Goal: Task Accomplishment & Management: Manage account settings

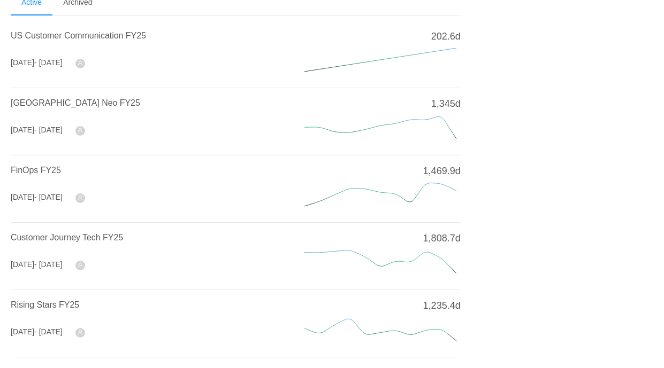
scroll to position [55, 0]
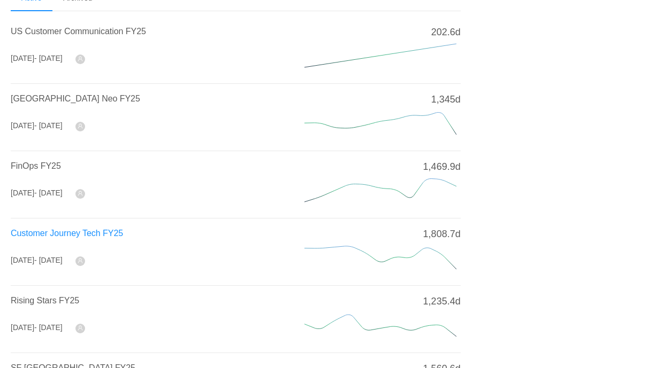
click at [91, 233] on span "Customer Journey Tech FY25" at bounding box center [67, 233] width 112 height 9
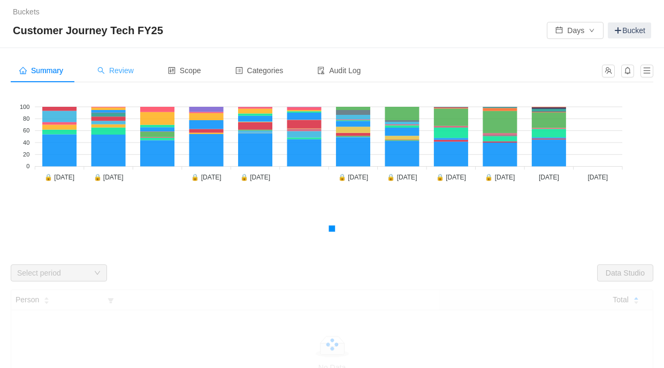
click at [130, 72] on span "Review" at bounding box center [115, 70] width 36 height 9
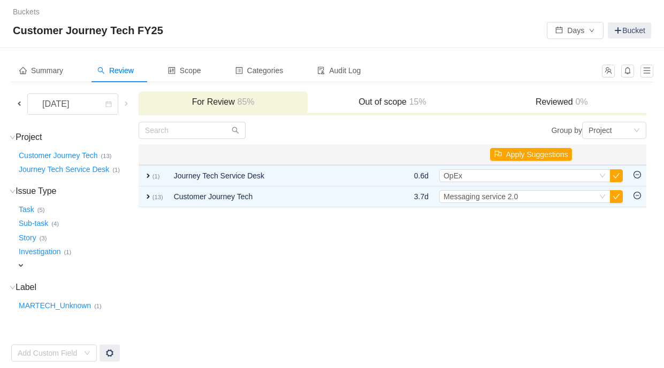
click at [19, 105] on span at bounding box center [19, 103] width 9 height 9
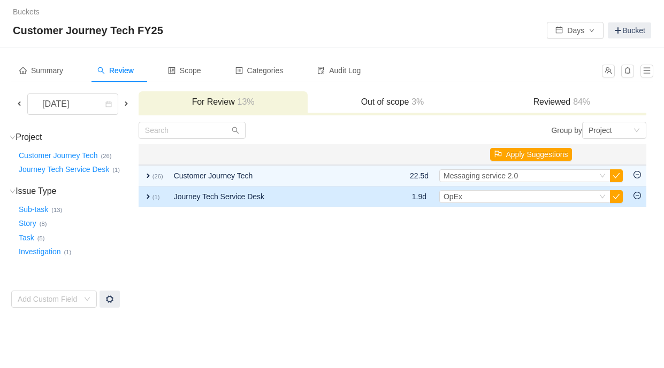
click at [147, 195] on span "expand" at bounding box center [148, 197] width 9 height 9
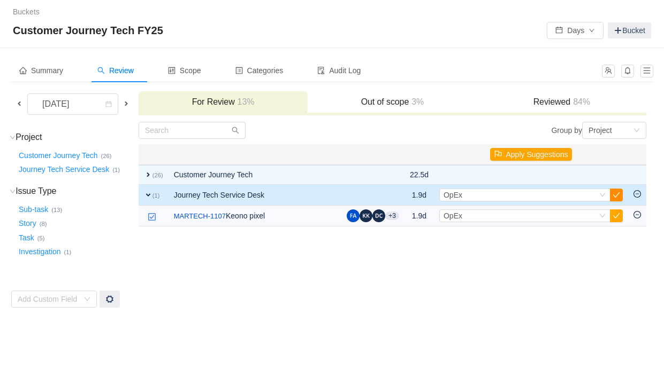
click at [615, 192] on button "button" at bounding box center [616, 195] width 13 height 13
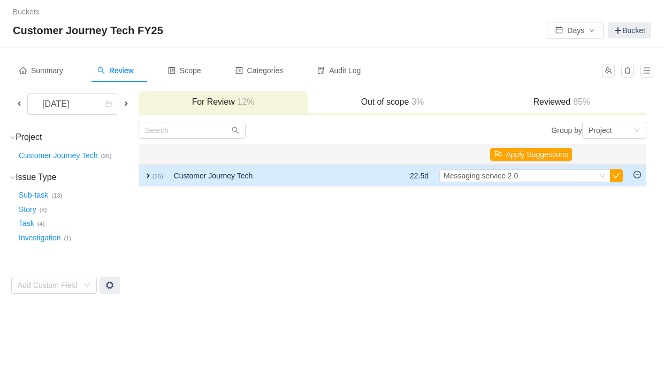
click at [146, 176] on span "expand" at bounding box center [148, 176] width 9 height 9
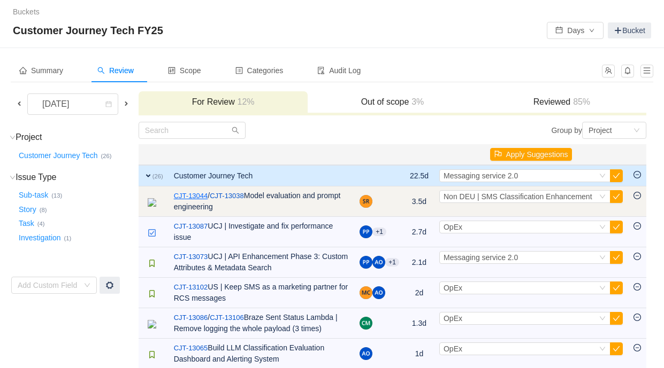
click at [190, 198] on link "CJT-13044" at bounding box center [191, 196] width 34 height 11
click at [617, 197] on button "button" at bounding box center [616, 196] width 13 height 13
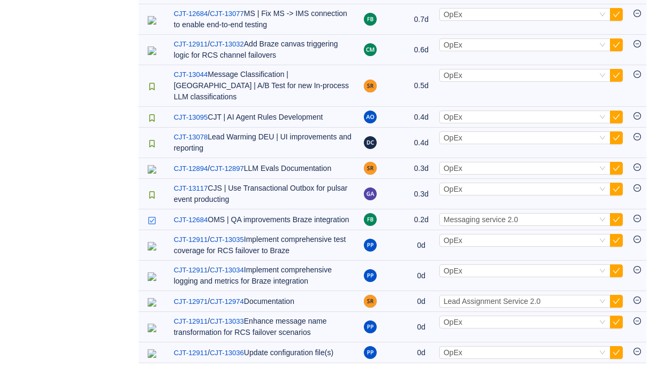
scroll to position [511, 0]
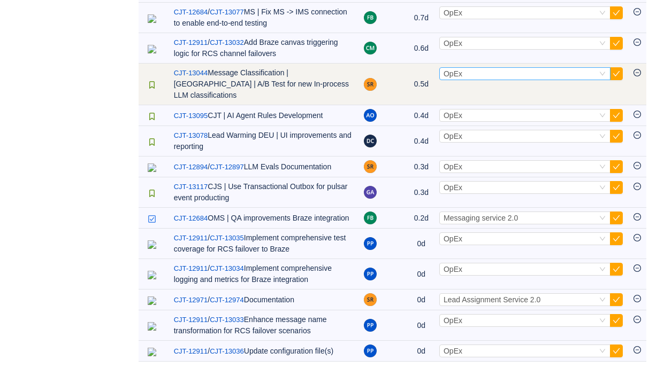
click at [580, 80] on div "Select OpEx" at bounding box center [519, 74] width 153 height 12
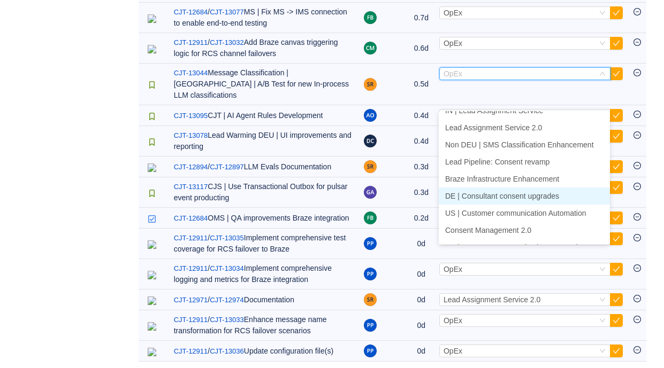
scroll to position [250, 0]
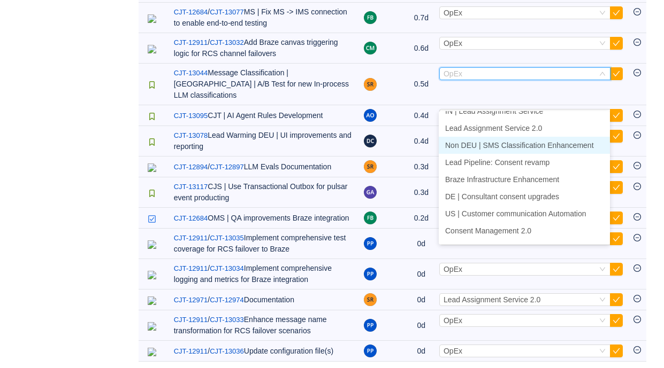
click at [558, 147] on span "Non DEU | SMS Classification Enhancement" at bounding box center [519, 145] width 149 height 9
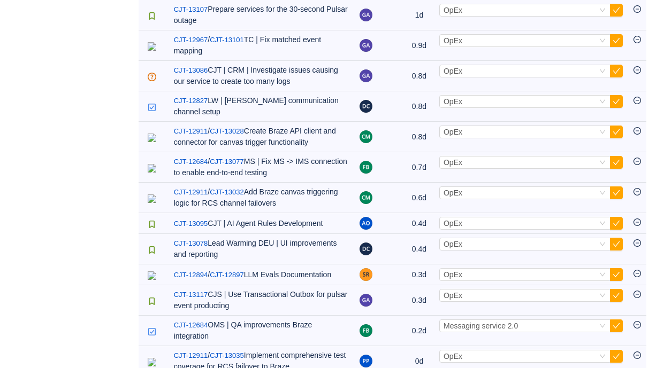
scroll to position [0, 0]
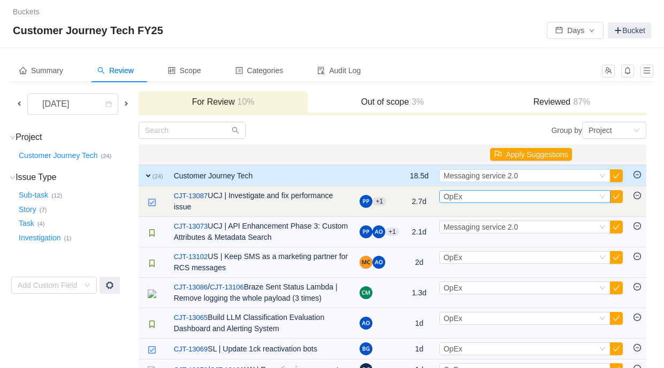
click at [473, 197] on div "Select OpEx" at bounding box center [519, 197] width 153 height 12
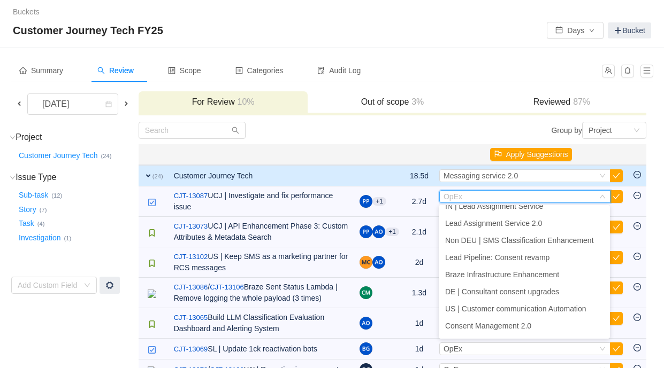
scroll to position [367, 0]
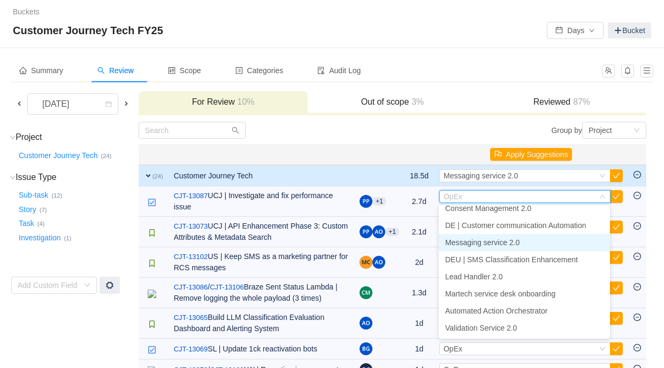
click at [496, 245] on span "Messaging service 2.0" at bounding box center [482, 243] width 74 height 9
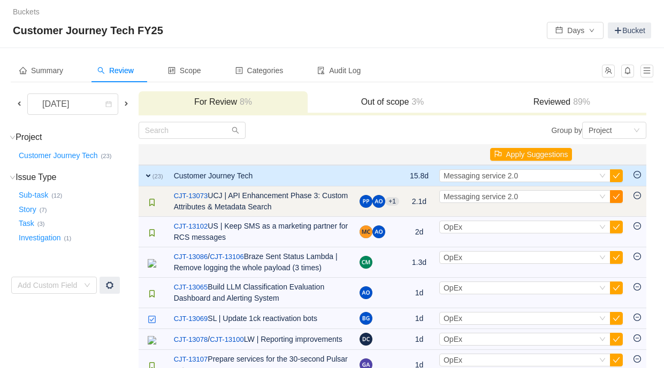
click at [618, 198] on button "button" at bounding box center [616, 196] width 13 height 13
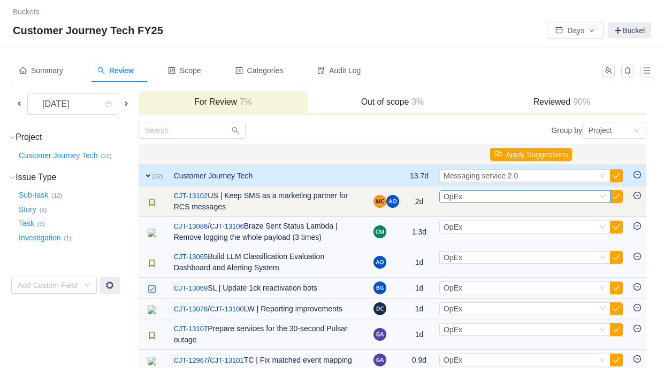
click at [517, 199] on div "Select OpEx" at bounding box center [519, 197] width 153 height 12
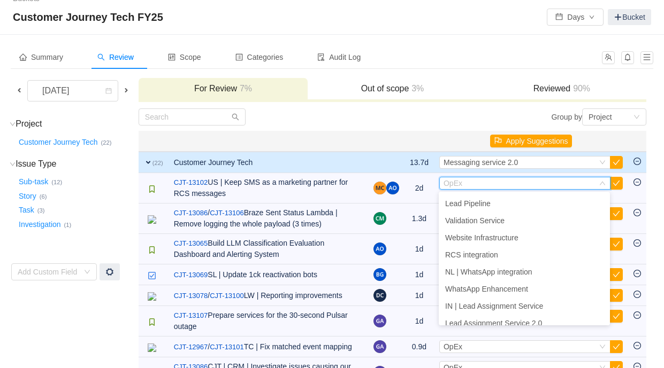
scroll to position [128, 0]
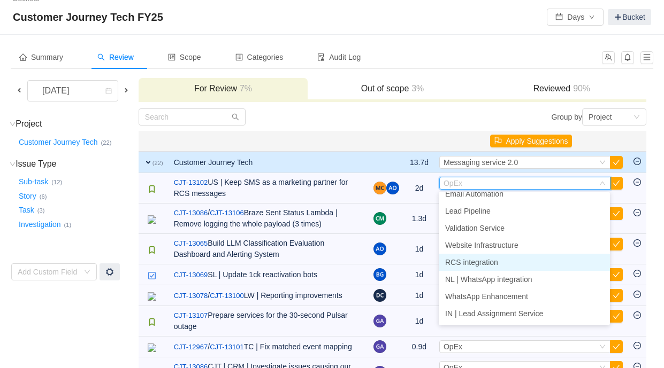
click at [503, 259] on li "RCS integration" at bounding box center [524, 262] width 171 height 17
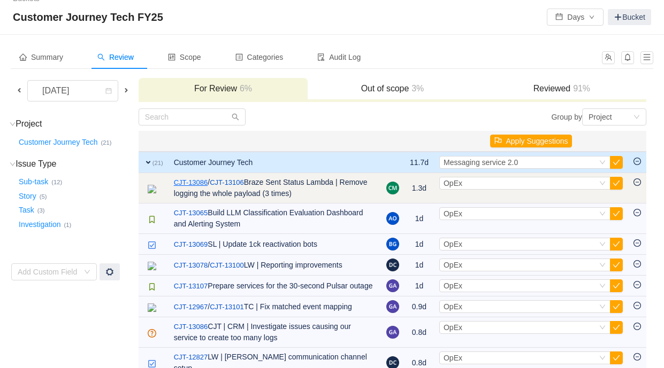
click at [201, 182] on link "CJT-13086" at bounding box center [191, 183] width 34 height 11
click at [616, 184] on button "button" at bounding box center [616, 183] width 13 height 13
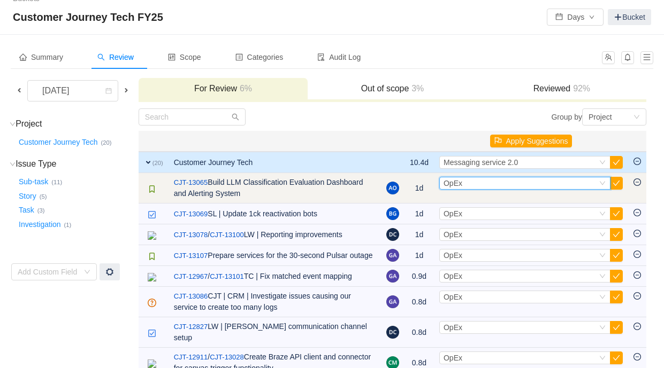
click at [546, 185] on div "Select OpEx" at bounding box center [519, 184] width 153 height 12
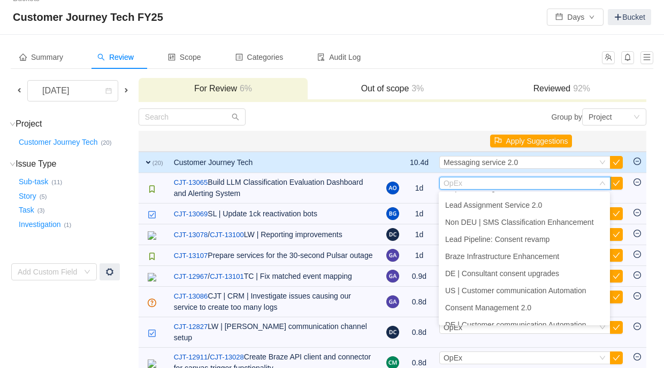
scroll to position [247, 0]
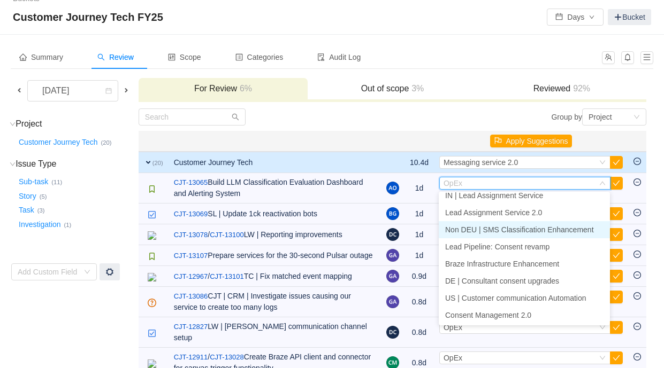
click at [511, 226] on span "Non DEU | SMS Classification Enhancement" at bounding box center [519, 230] width 149 height 9
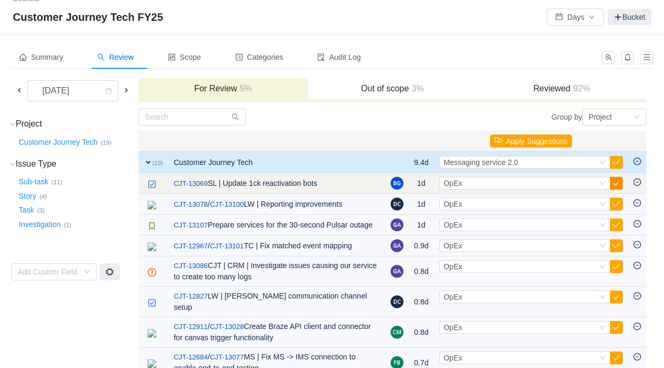
click at [618, 183] on button "button" at bounding box center [616, 183] width 13 height 13
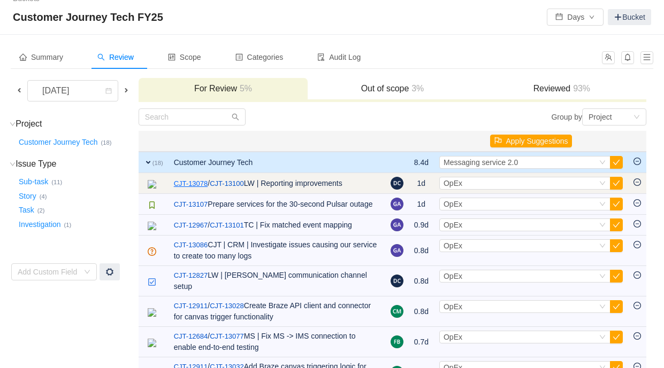
click at [193, 185] on link "CJT-13078" at bounding box center [191, 184] width 34 height 11
click at [471, 184] on div "Select OpEx" at bounding box center [519, 184] width 153 height 12
click at [502, 182] on div "Select OpEx" at bounding box center [519, 184] width 153 height 12
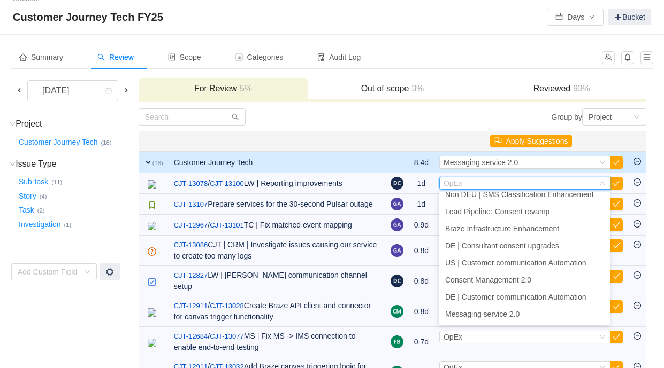
scroll to position [280, 0]
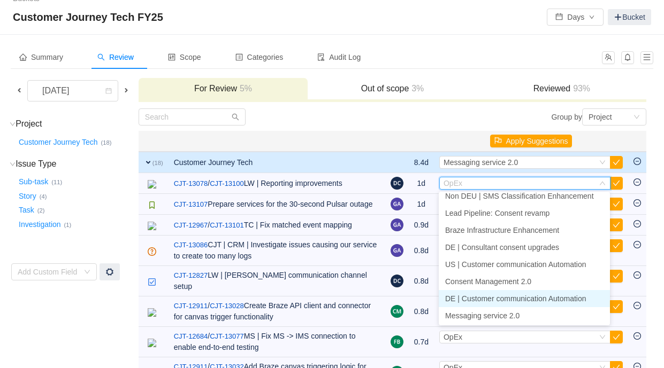
click at [540, 303] on span "DE | Customer communication Automation" at bounding box center [515, 299] width 141 height 9
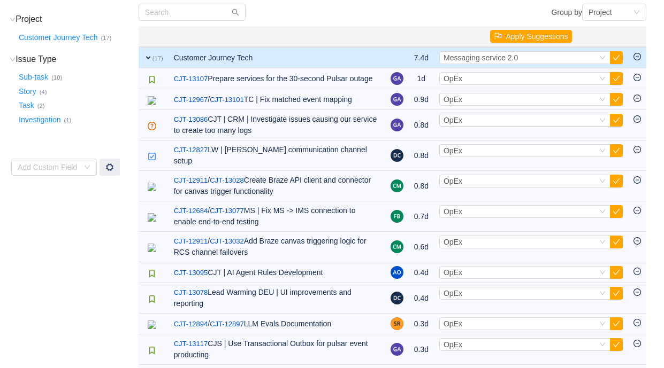
scroll to position [280, 0]
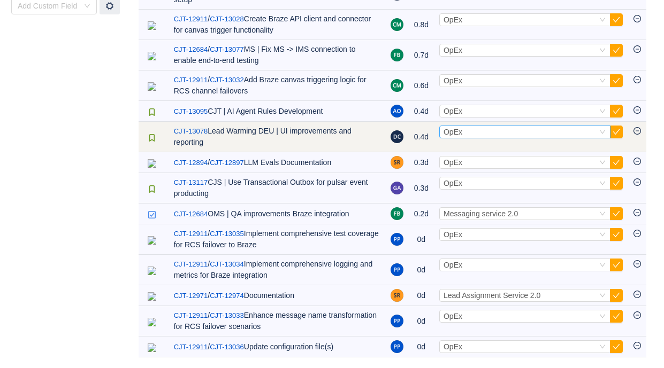
click at [486, 132] on div "Select OpEx" at bounding box center [519, 132] width 153 height 12
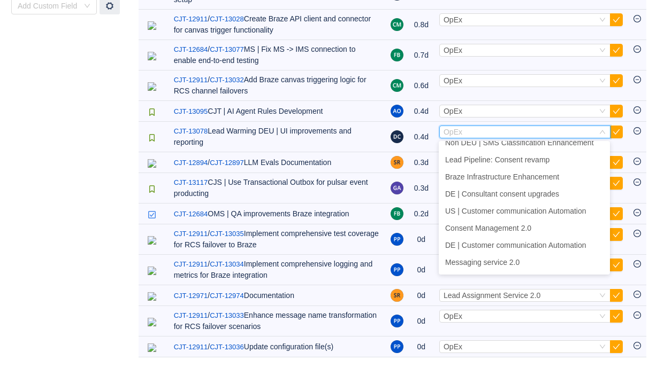
scroll to position [367, 0]
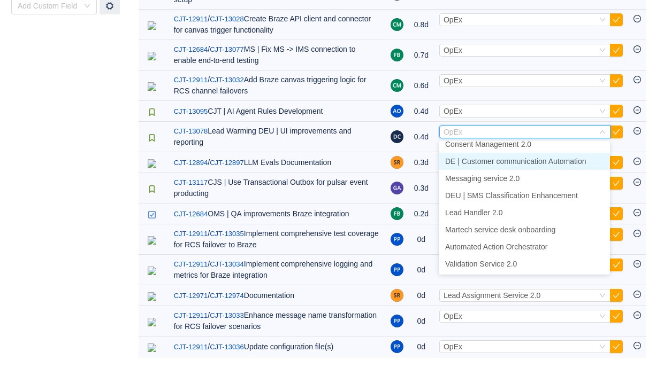
click at [520, 161] on span "DE | Customer communication Automation" at bounding box center [515, 161] width 141 height 9
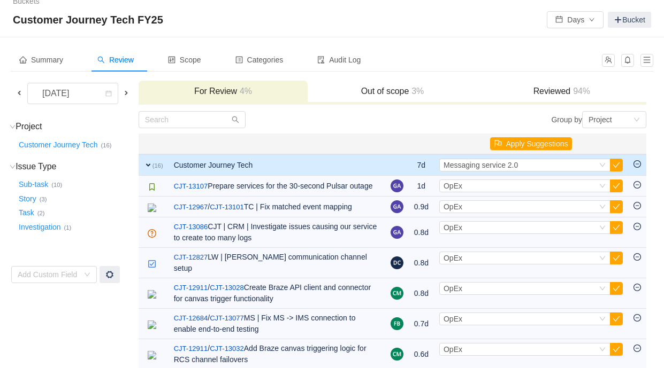
scroll to position [14, 0]
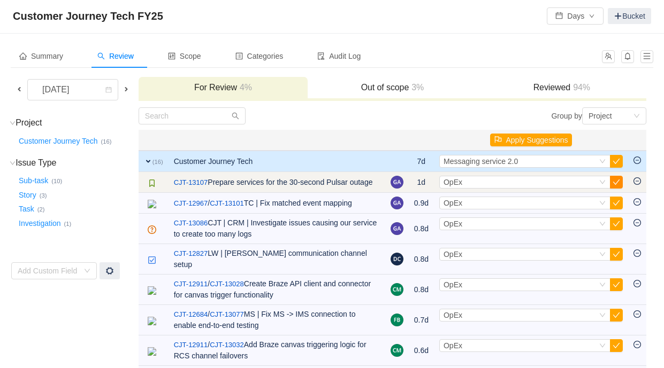
click at [617, 182] on button "button" at bounding box center [616, 182] width 13 height 13
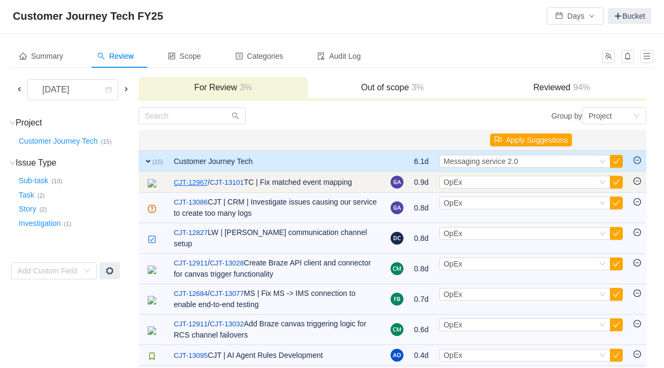
click at [205, 184] on link "CJT-12967" at bounding box center [191, 183] width 34 height 11
click at [493, 185] on div "Select OpEx" at bounding box center [519, 182] width 153 height 12
click at [547, 183] on div "Select OpEx" at bounding box center [519, 182] width 153 height 12
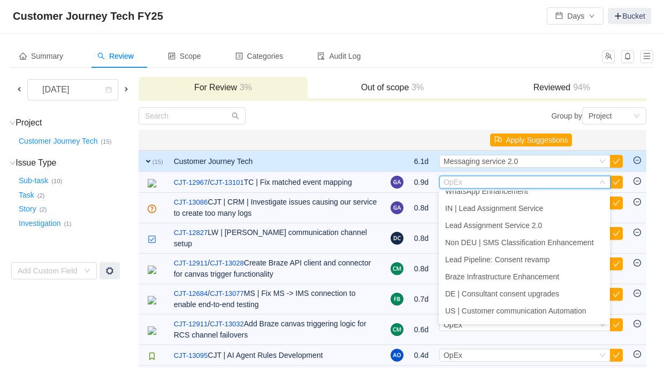
scroll to position [224, 0]
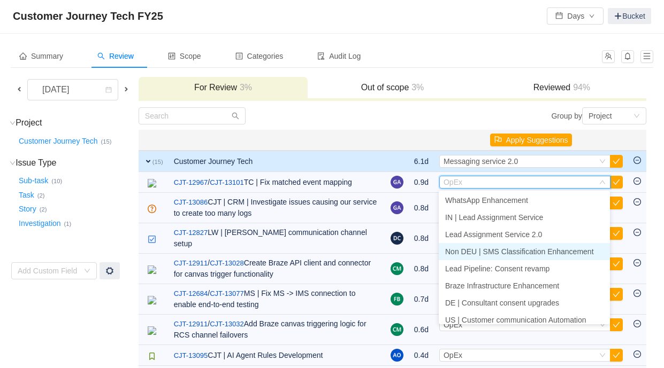
click at [537, 252] on span "Non DEU | SMS Classification Enhancement" at bounding box center [519, 252] width 149 height 9
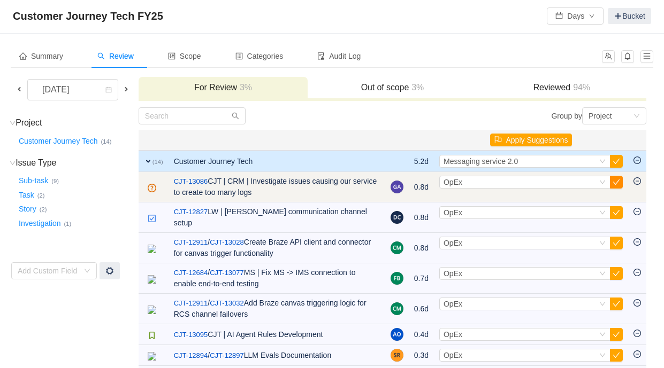
click at [616, 182] on button "button" at bounding box center [616, 182] width 13 height 13
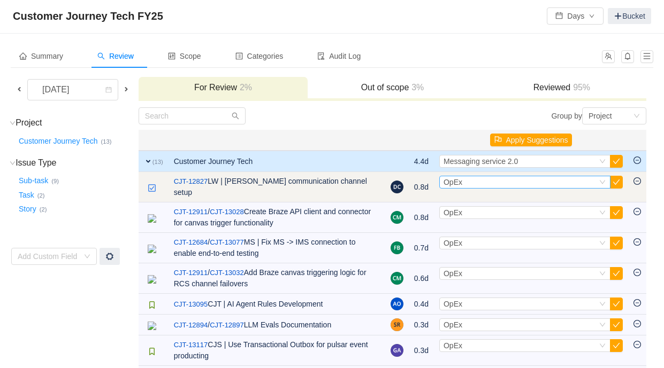
click at [537, 186] on div "Select OpEx" at bounding box center [519, 182] width 153 height 12
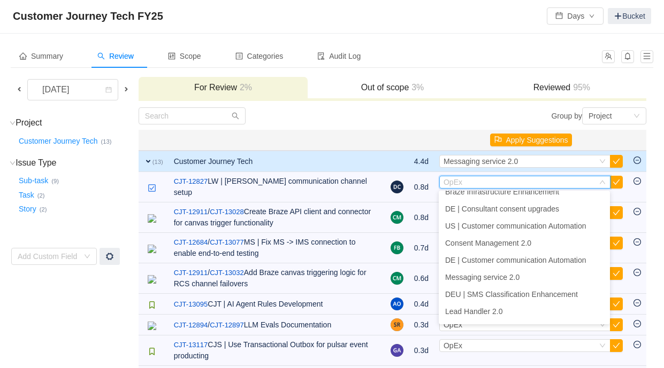
scroll to position [367, 0]
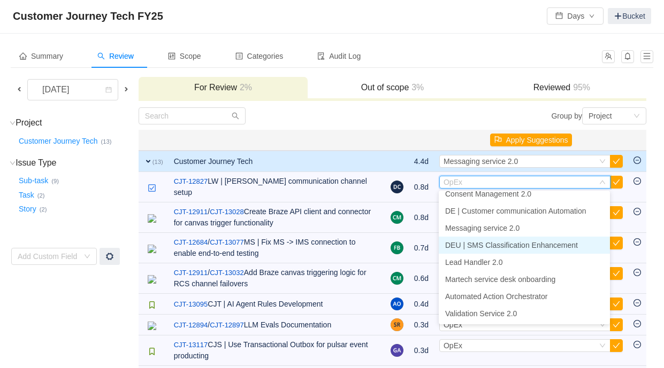
click at [535, 249] on span "DEU | SMS Classification Enhancement" at bounding box center [511, 245] width 133 height 9
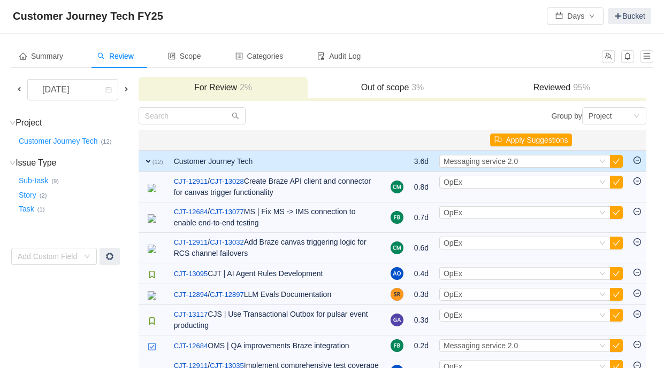
click at [557, 87] on h3 "Reviewed 95%" at bounding box center [561, 87] width 158 height 11
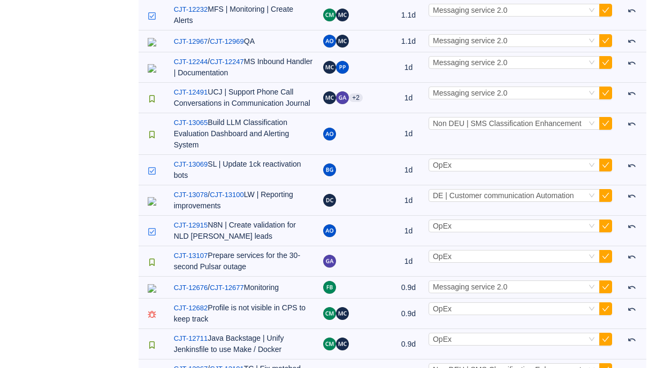
scroll to position [1483, 0]
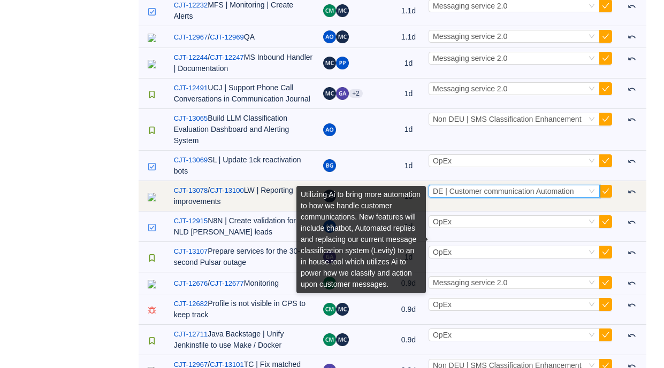
click at [480, 196] on span "DE | Customer communication Automation" at bounding box center [503, 191] width 141 height 9
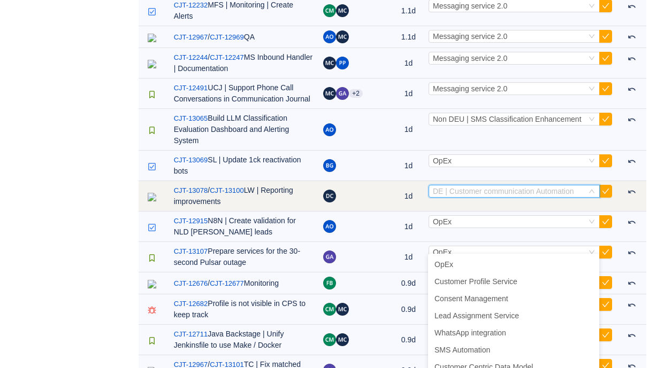
scroll to position [262, 0]
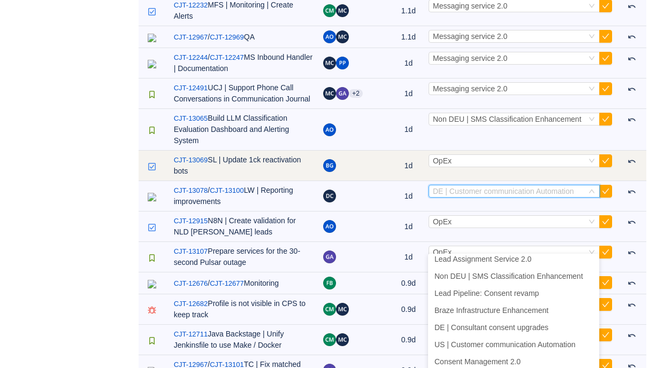
click at [481, 181] on td "Select OpEx Out of scope" at bounding box center [520, 166] width 194 height 30
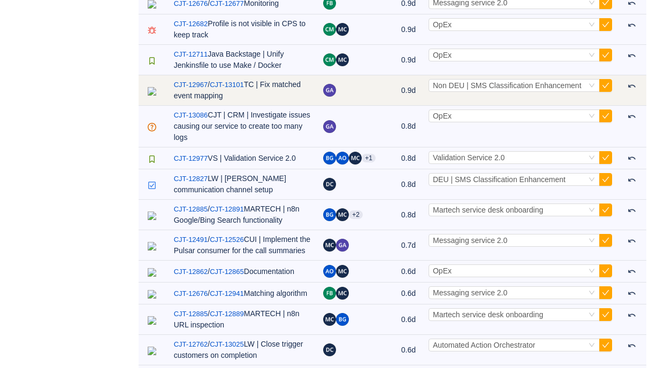
scroll to position [1768, 0]
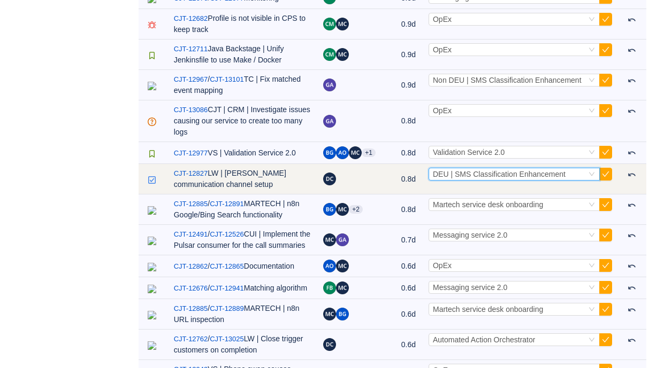
click at [477, 179] on span "DEU | SMS Classification Enhancement" at bounding box center [499, 174] width 133 height 9
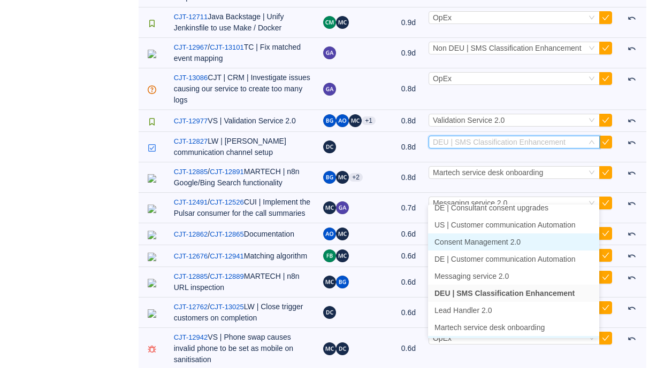
scroll to position [326, 0]
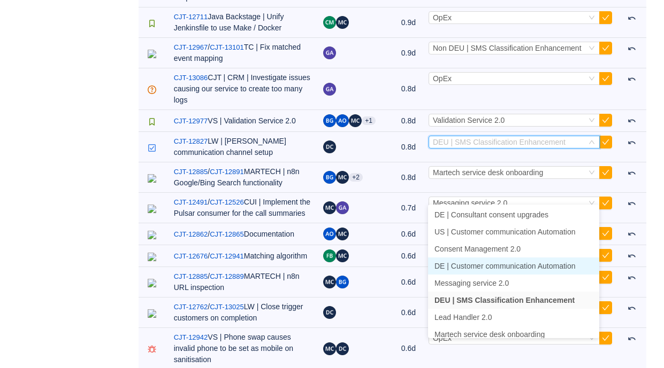
click at [485, 265] on span "DE | Customer communication Automation" at bounding box center [504, 266] width 141 height 9
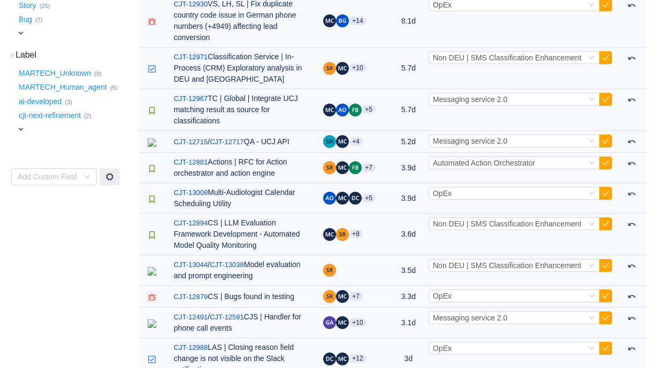
scroll to position [0, 0]
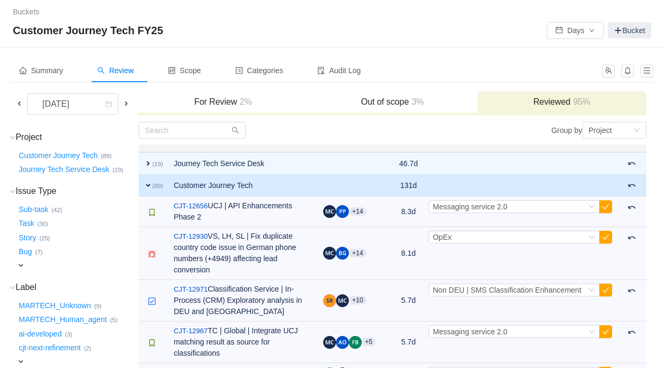
click at [231, 101] on h3 "For Review 2%" at bounding box center [223, 102] width 158 height 11
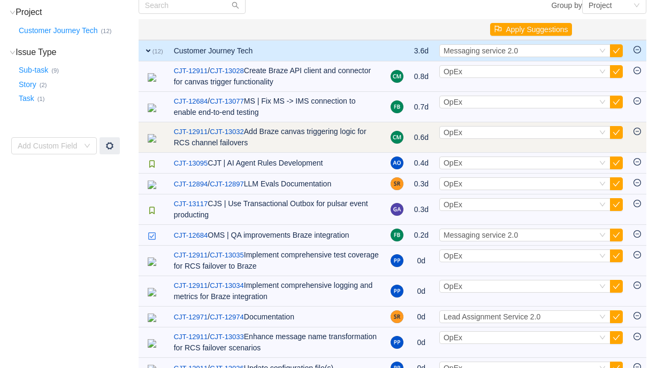
scroll to position [124, 0]
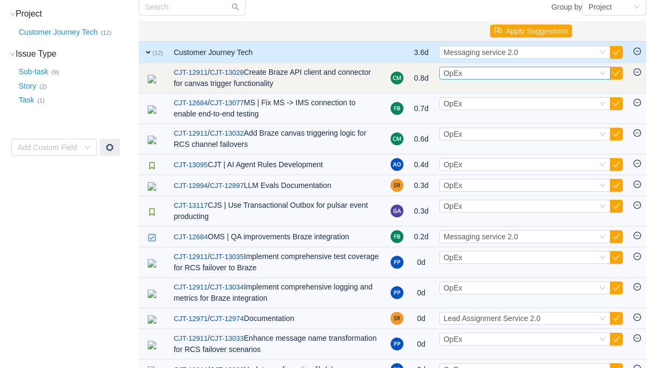
click at [492, 74] on div "Select OpEx" at bounding box center [519, 73] width 153 height 12
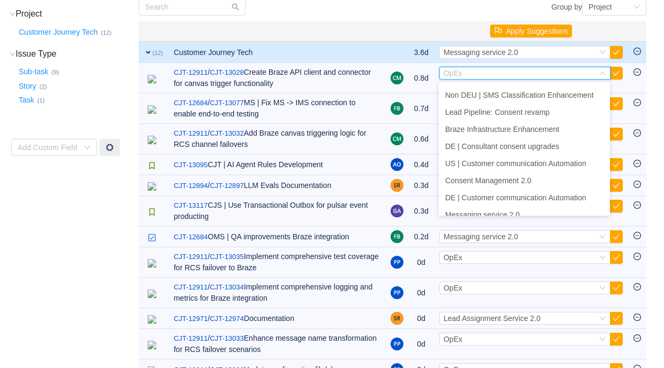
scroll to position [367, 0]
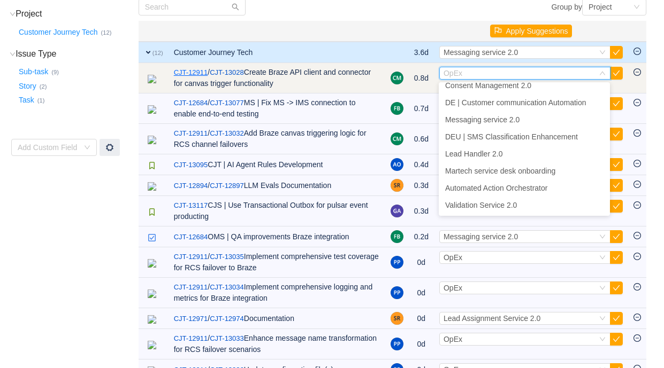
click at [197, 73] on link "CJT-12911" at bounding box center [191, 72] width 34 height 11
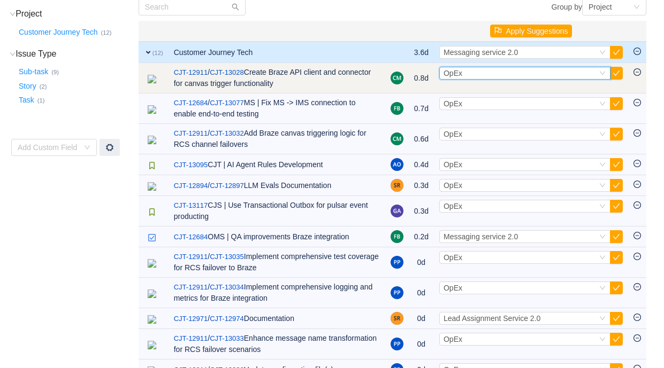
click at [490, 74] on div "Select OpEx" at bounding box center [519, 73] width 153 height 12
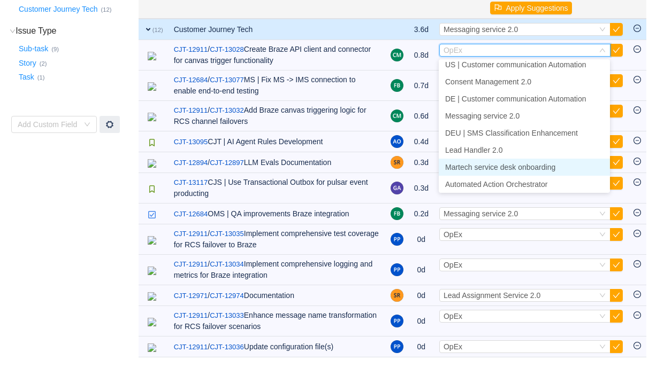
scroll to position [342, 0]
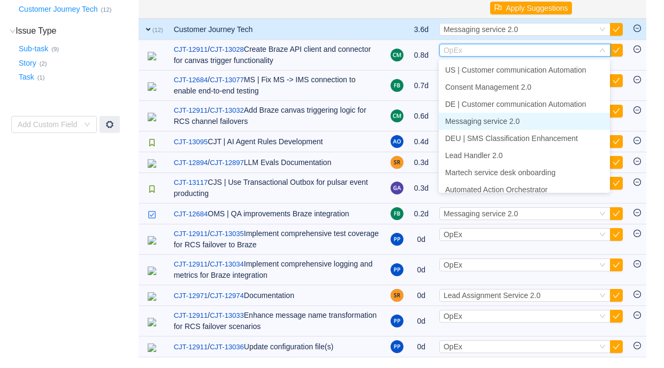
click at [502, 115] on li "Messaging service 2.0" at bounding box center [524, 121] width 171 height 17
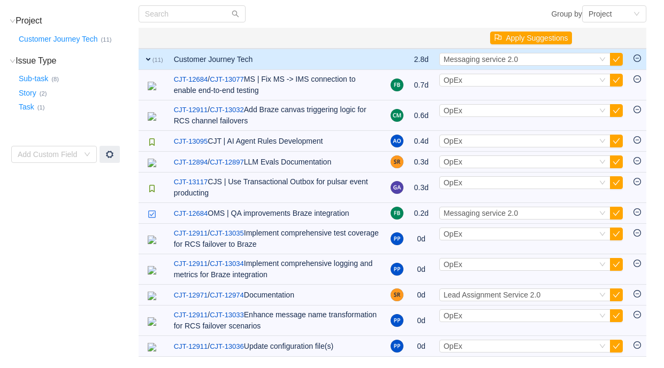
scroll to position [116, 0]
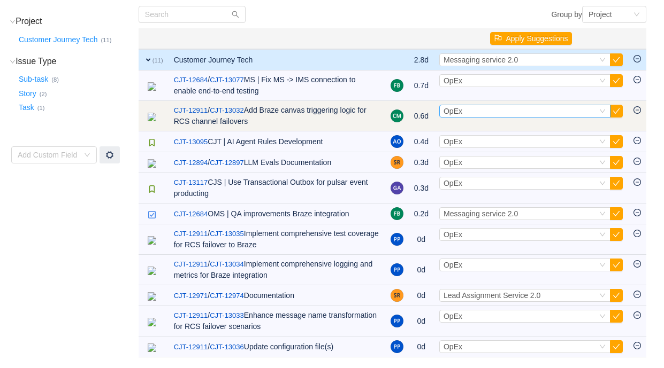
click at [494, 114] on div "Select OpEx" at bounding box center [519, 111] width 153 height 12
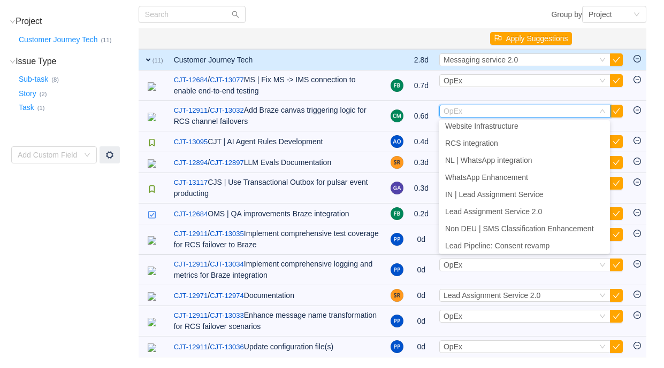
scroll to position [367, 0]
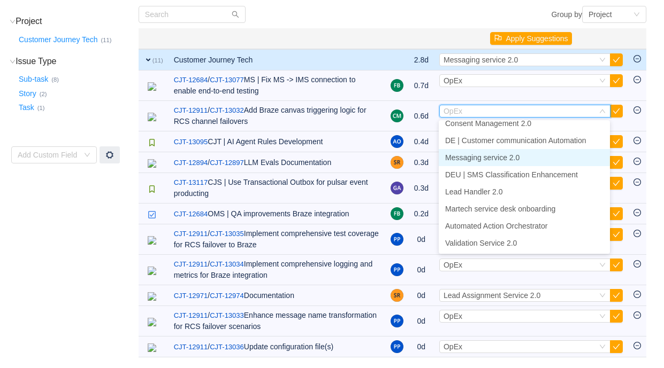
click at [502, 157] on span "Messaging service 2.0" at bounding box center [482, 157] width 74 height 9
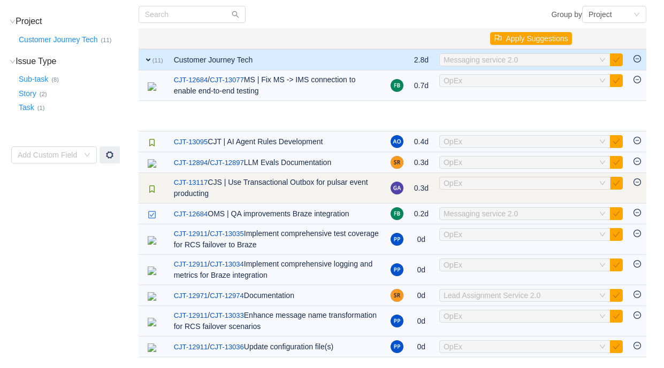
scroll to position [86, 0]
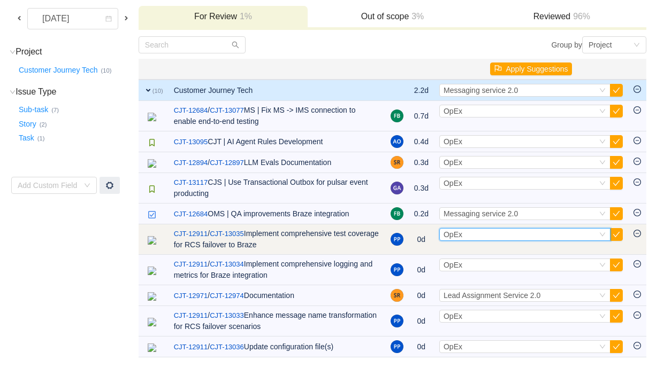
click at [493, 235] on div "Select OpEx" at bounding box center [519, 235] width 153 height 12
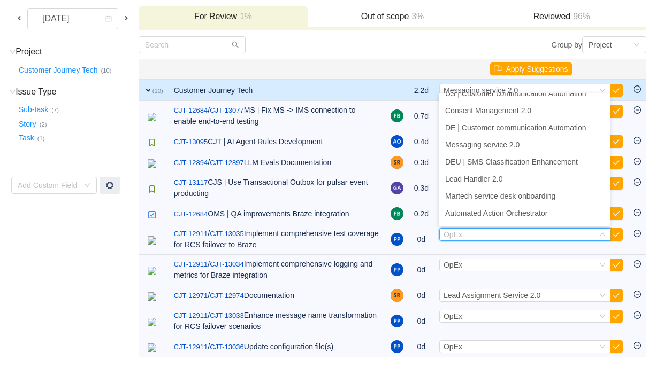
scroll to position [358, 0]
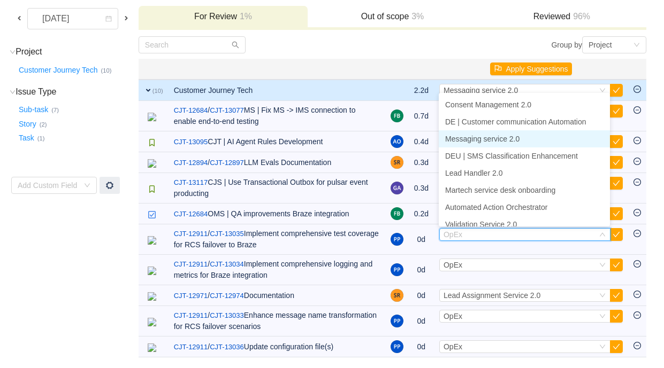
click at [498, 136] on span "Messaging service 2.0" at bounding box center [482, 139] width 74 height 9
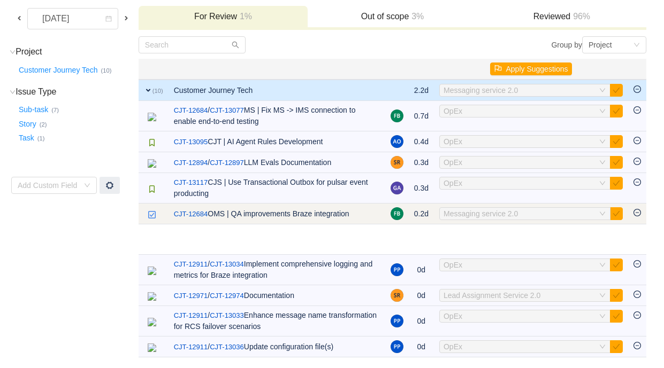
scroll to position [55, 0]
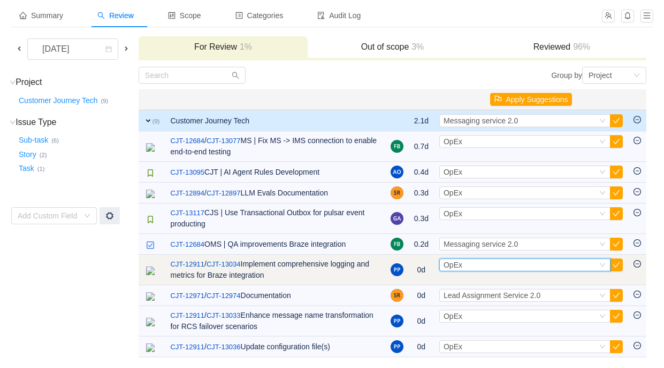
click at [483, 266] on div "Select OpEx" at bounding box center [519, 265] width 153 height 12
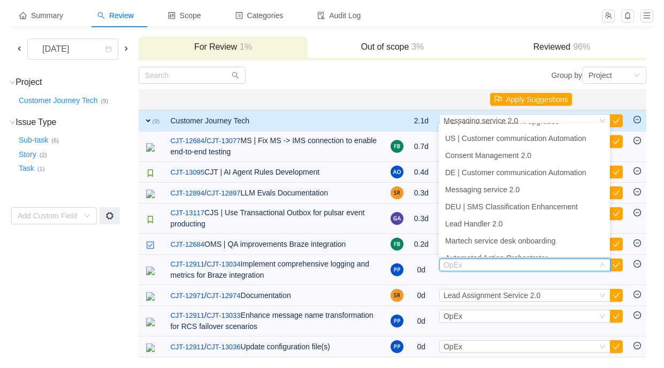
scroll to position [367, 0]
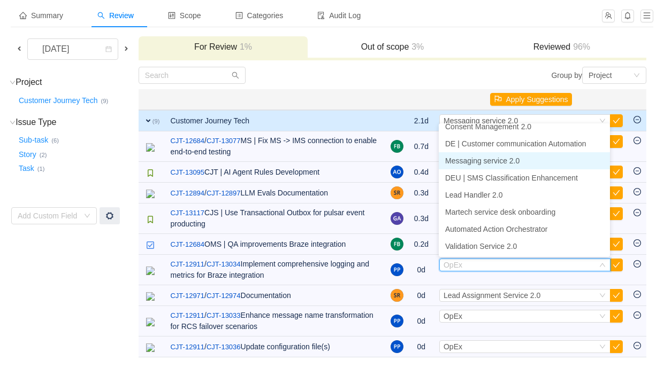
click at [495, 157] on span "Messaging service 2.0" at bounding box center [482, 161] width 74 height 9
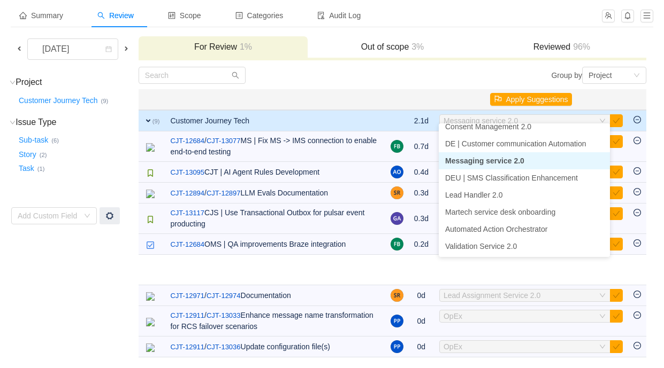
scroll to position [25, 0]
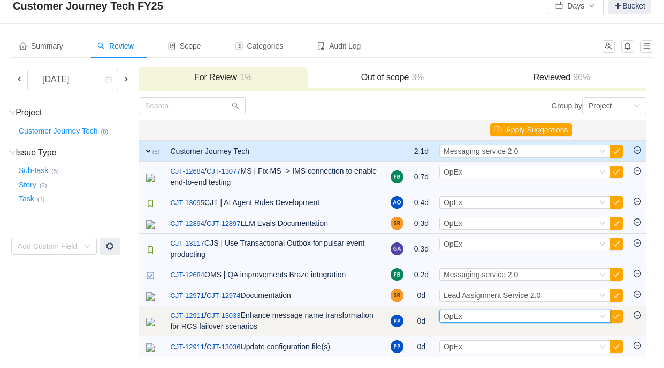
click at [498, 319] on div "Select OpEx" at bounding box center [519, 317] width 153 height 12
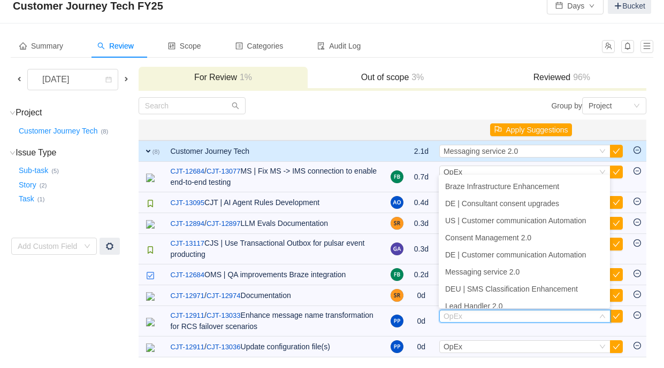
scroll to position [367, 0]
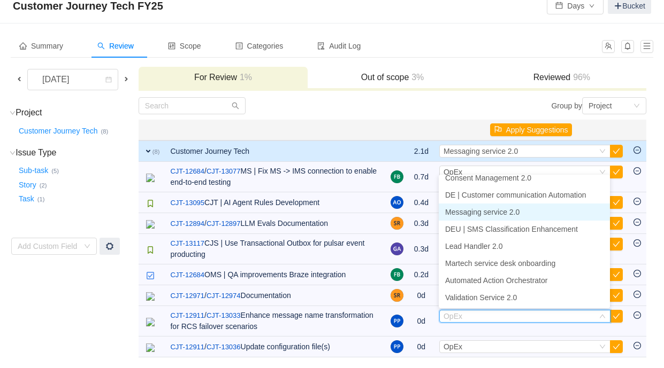
click at [490, 212] on span "Messaging service 2.0" at bounding box center [482, 212] width 74 height 9
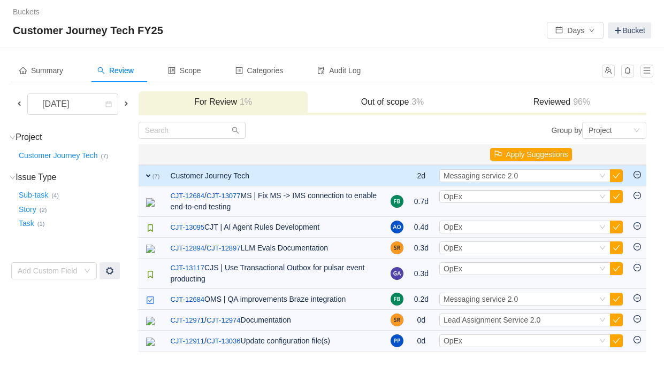
scroll to position [0, 0]
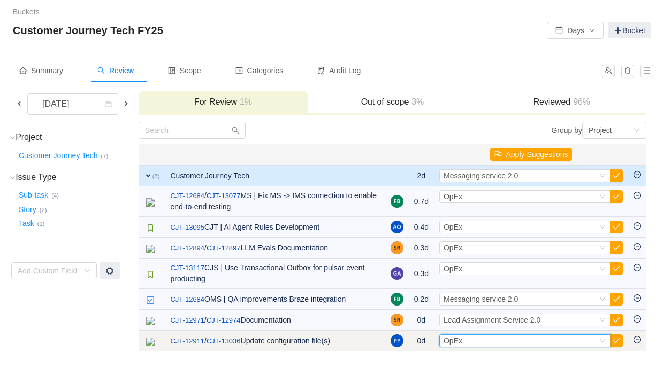
click at [492, 343] on div "Select OpEx" at bounding box center [519, 341] width 153 height 12
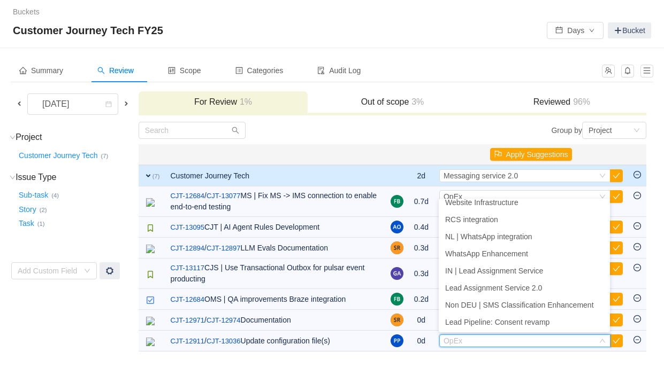
scroll to position [367, 0]
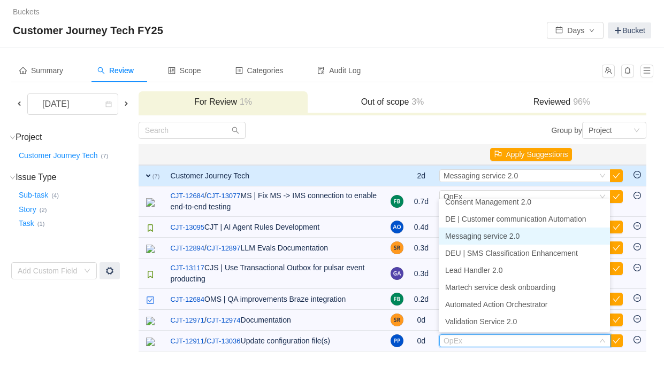
click at [493, 242] on li "Messaging service 2.0" at bounding box center [524, 236] width 171 height 17
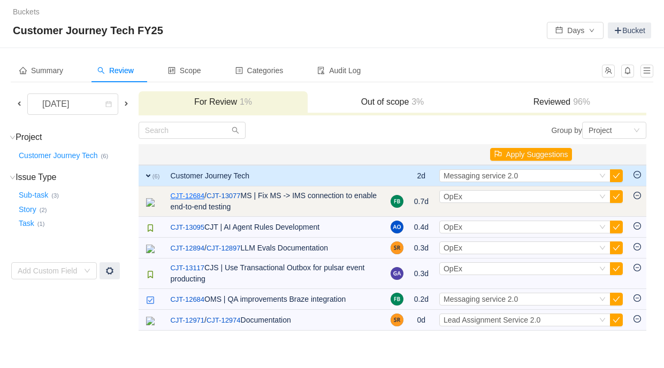
click at [201, 194] on link "CJT-12684" at bounding box center [187, 196] width 34 height 11
click at [472, 194] on div "Select OpEx" at bounding box center [519, 197] width 153 height 12
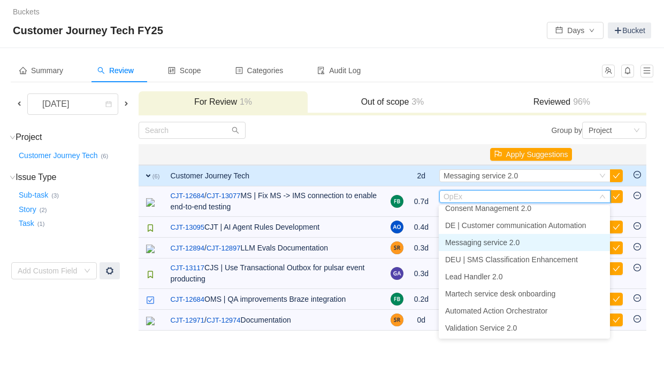
click at [489, 242] on span "Messaging service 2.0" at bounding box center [482, 243] width 74 height 9
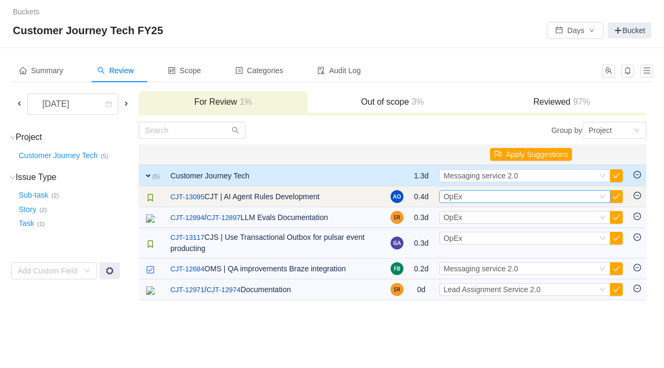
click at [464, 199] on div "Select OpEx" at bounding box center [519, 197] width 153 height 12
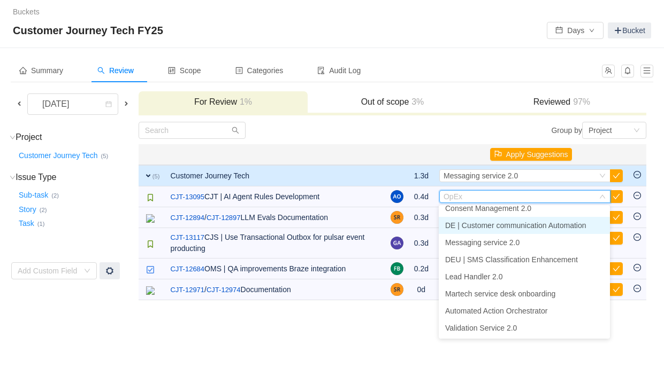
scroll to position [362, 0]
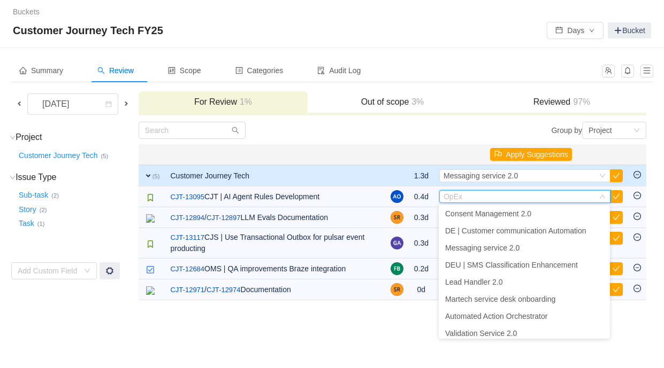
click at [466, 64] on div "Summary Review Scope Categories Audit Log" at bounding box center [303, 71] width 585 height 24
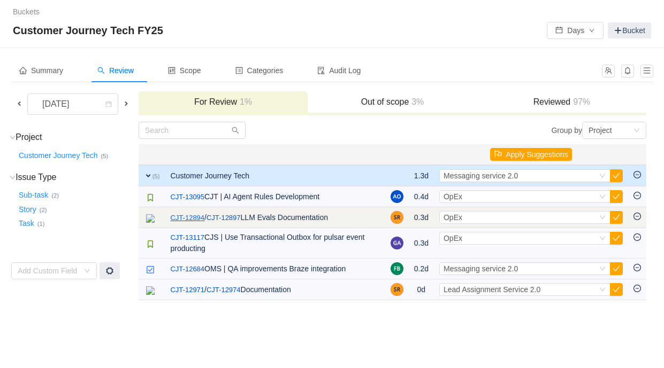
click at [204, 217] on link "CJT-12894" at bounding box center [187, 218] width 34 height 11
click at [489, 216] on div "Select OpEx" at bounding box center [519, 218] width 153 height 12
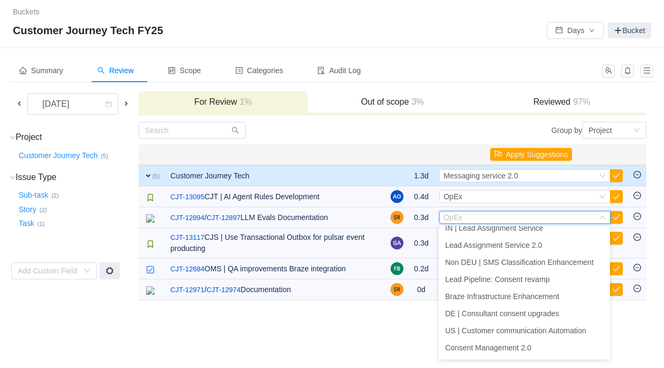
scroll to position [242, 0]
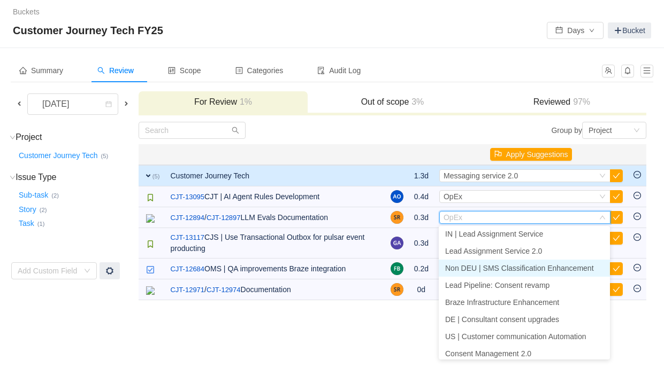
click at [479, 271] on span "Non DEU | SMS Classification Enhancement" at bounding box center [519, 268] width 149 height 9
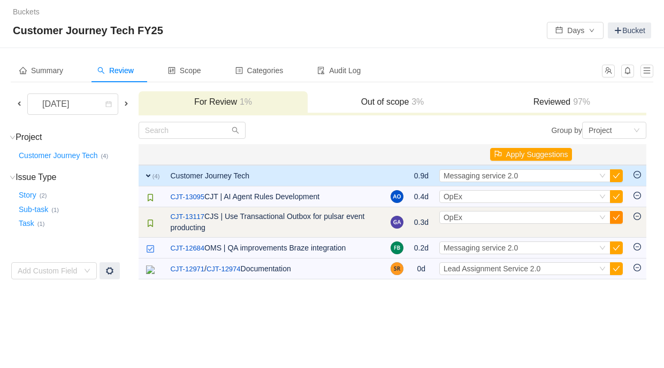
click at [612, 219] on button "button" at bounding box center [616, 217] width 13 height 13
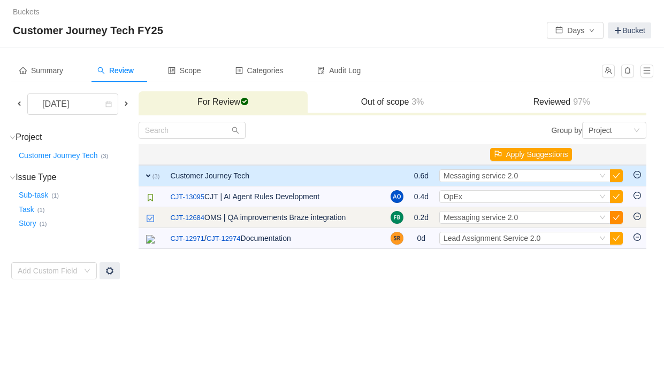
click at [618, 217] on button "button" at bounding box center [616, 217] width 13 height 13
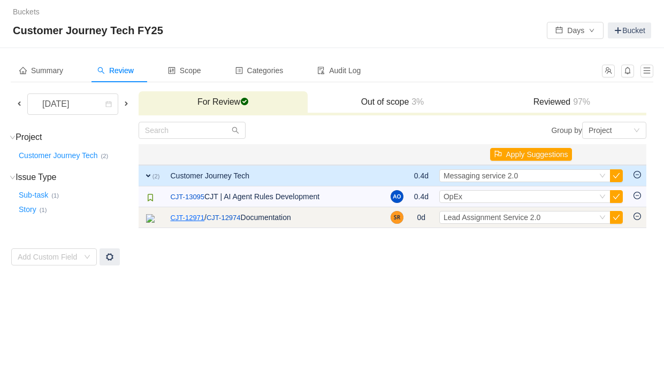
click at [183, 217] on link "CJT-12971" at bounding box center [187, 218] width 34 height 11
click at [463, 216] on span "Lead Assignment Service 2.0" at bounding box center [491, 217] width 97 height 9
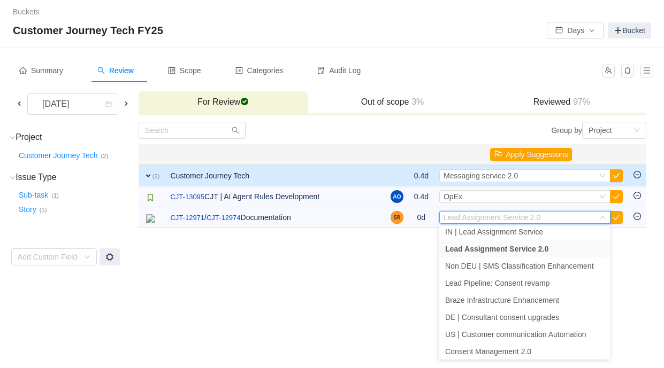
scroll to position [367, 0]
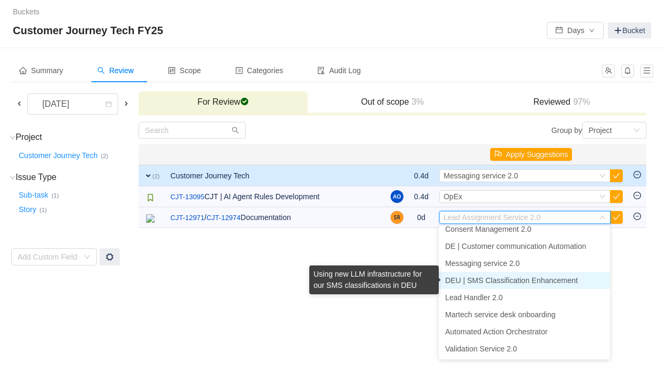
click at [485, 280] on span "DEU | SMS Classification Enhancement" at bounding box center [511, 281] width 133 height 9
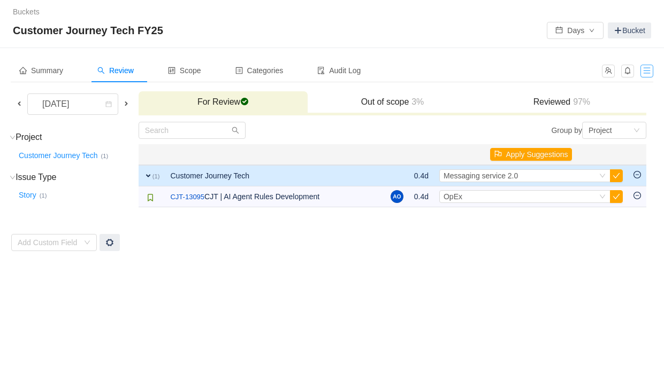
click at [645, 71] on button "button" at bounding box center [646, 71] width 13 height 13
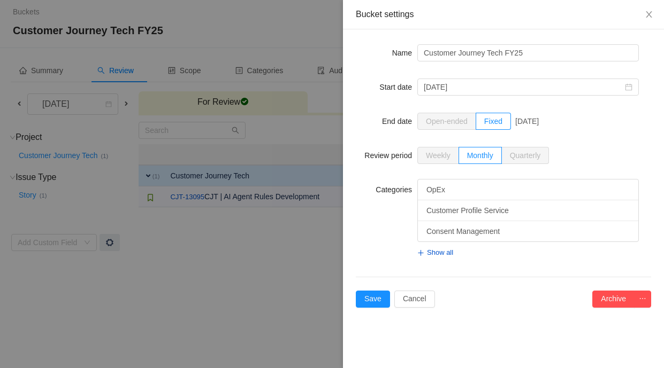
click at [283, 263] on div at bounding box center [332, 184] width 664 height 368
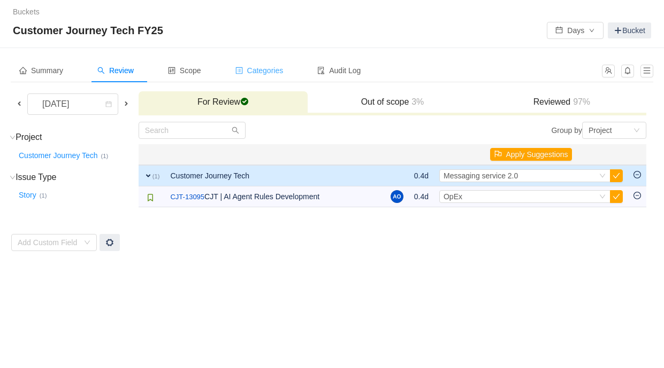
click at [268, 69] on span "Categories" at bounding box center [259, 70] width 48 height 9
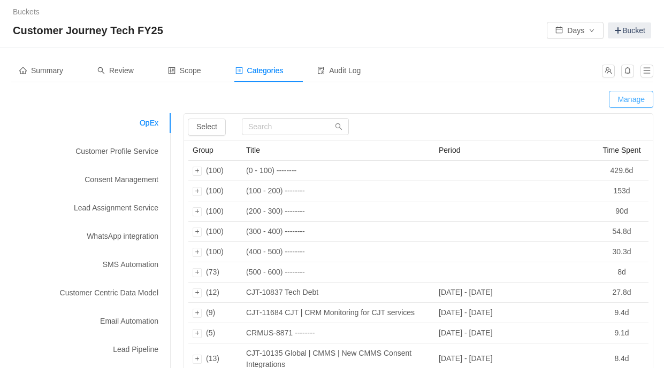
click at [636, 100] on button "Manage" at bounding box center [631, 99] width 44 height 17
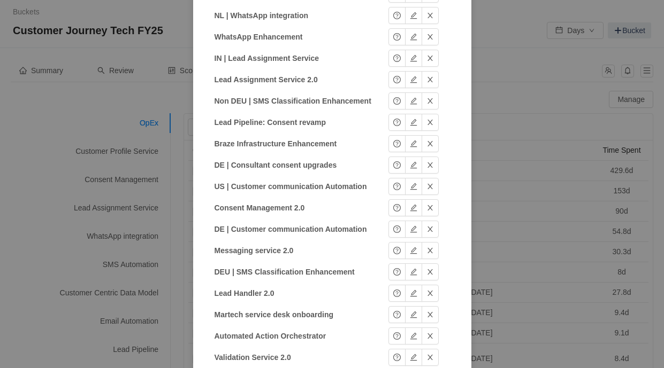
scroll to position [432, 0]
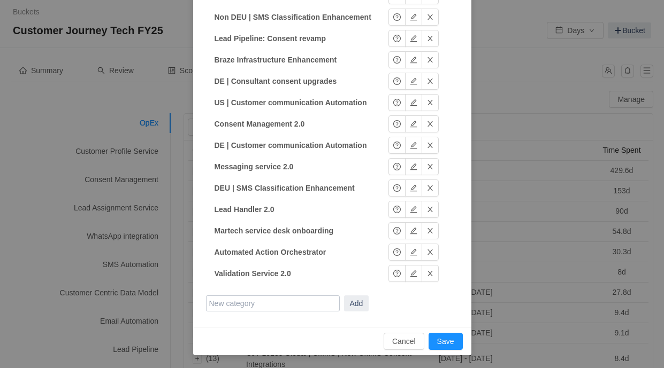
click at [257, 305] on input "text" at bounding box center [273, 304] width 134 height 16
type input "AI Coding Enhancement"
click at [360, 302] on button "Add" at bounding box center [356, 304] width 25 height 16
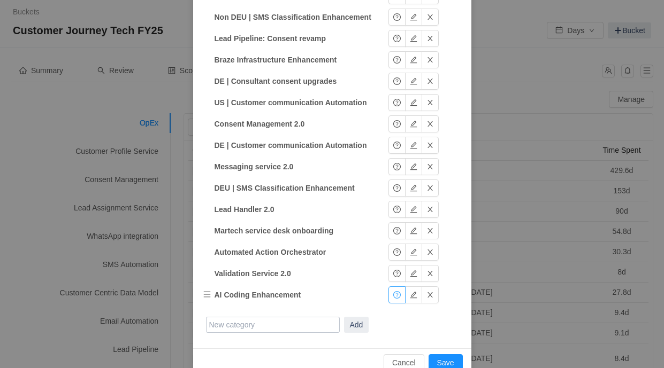
click at [397, 298] on button "button" at bounding box center [396, 295] width 17 height 17
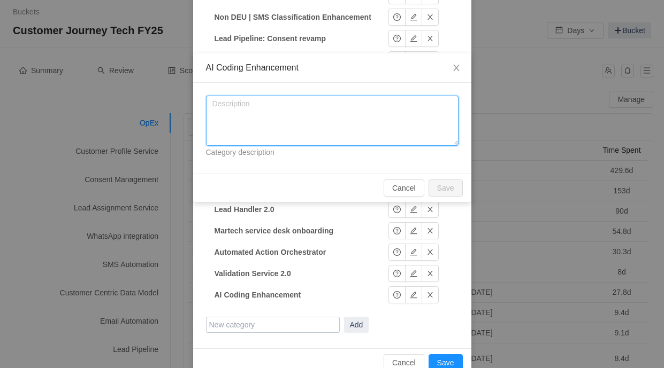
click at [293, 103] on textarea at bounding box center [332, 121] width 252 height 50
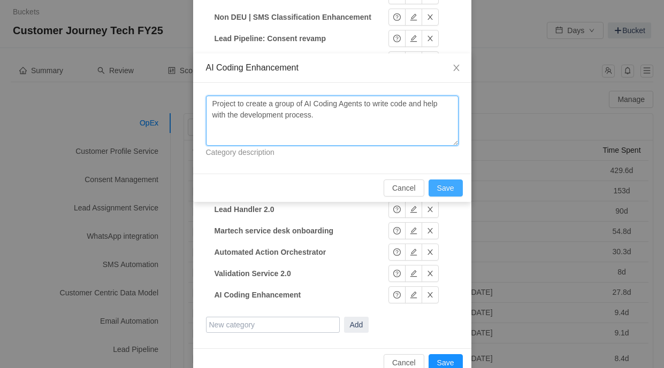
type textarea "Project to create a group of AI Coding Agents to write code and help with the d…"
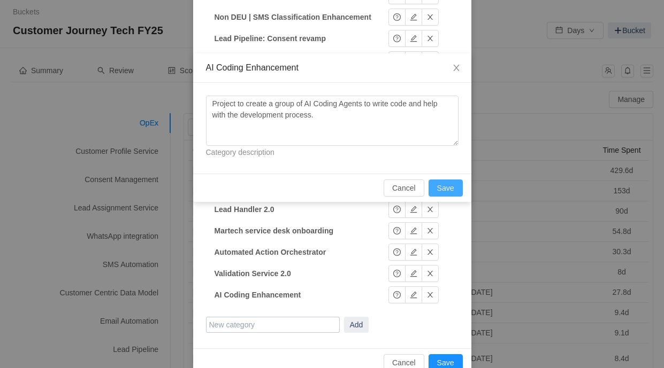
click at [447, 187] on button "Save" at bounding box center [445, 188] width 34 height 17
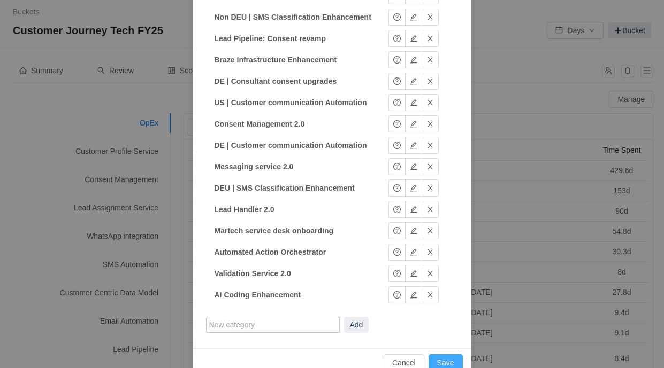
click at [448, 364] on button "Save" at bounding box center [445, 363] width 34 height 17
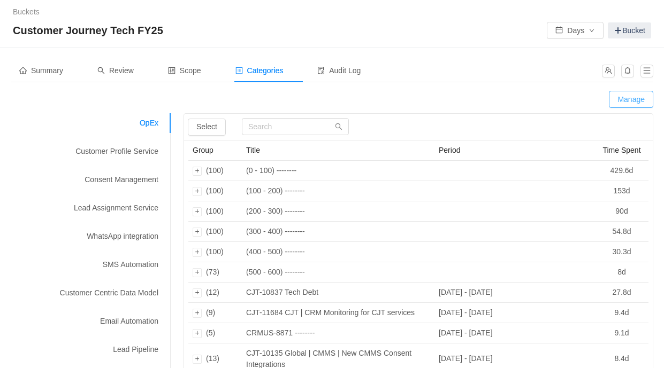
scroll to position [400, 0]
click at [45, 73] on span "Summary" at bounding box center [41, 70] width 44 height 9
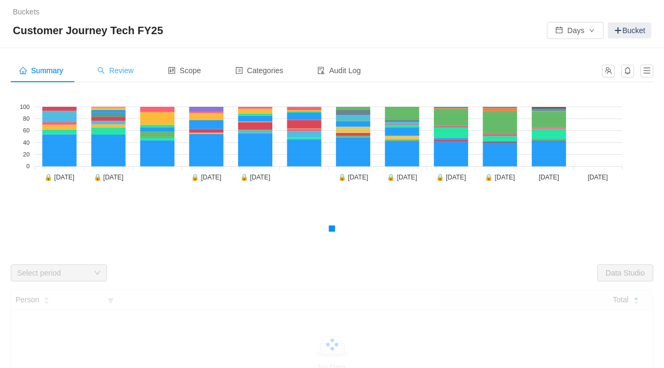
click at [125, 74] on span "Review" at bounding box center [115, 70] width 36 height 9
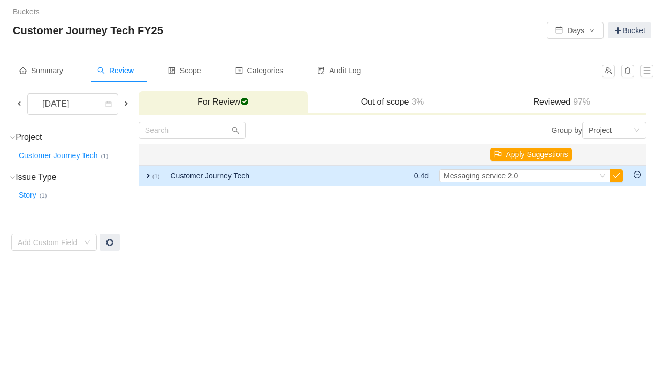
click at [150, 174] on span "expand" at bounding box center [148, 176] width 9 height 9
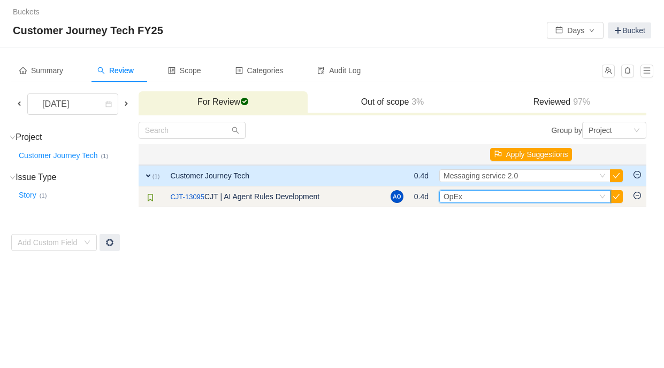
click at [500, 194] on div "Select OpEx" at bounding box center [519, 197] width 153 height 12
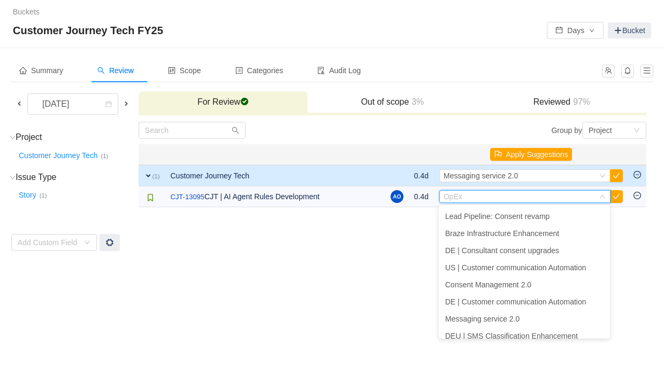
scroll to position [384, 0]
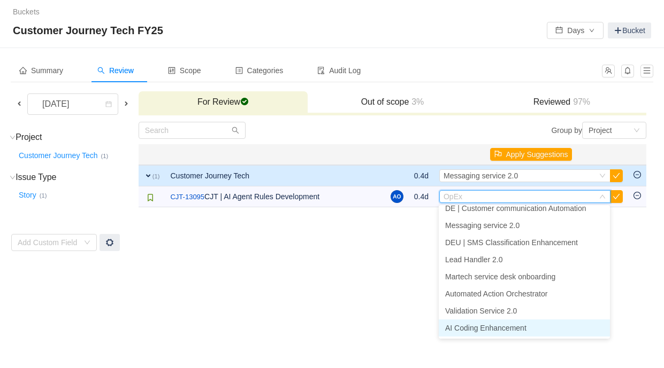
click at [505, 325] on span "AI Coding Enhancement" at bounding box center [485, 328] width 81 height 9
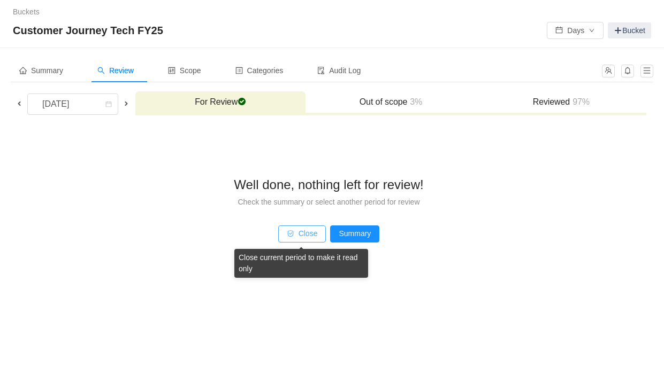
click at [308, 233] on button "Close" at bounding box center [302, 234] width 48 height 17
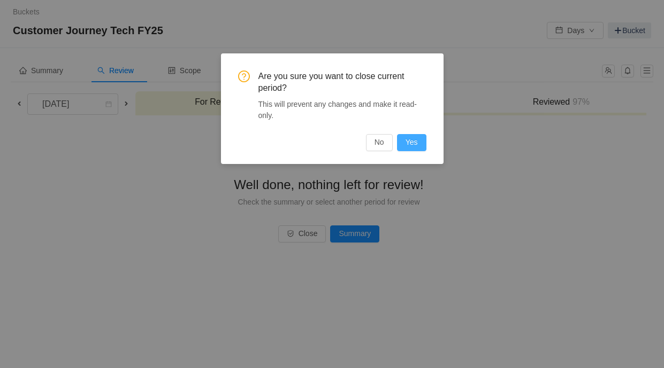
click at [410, 142] on button "Yes" at bounding box center [411, 142] width 29 height 17
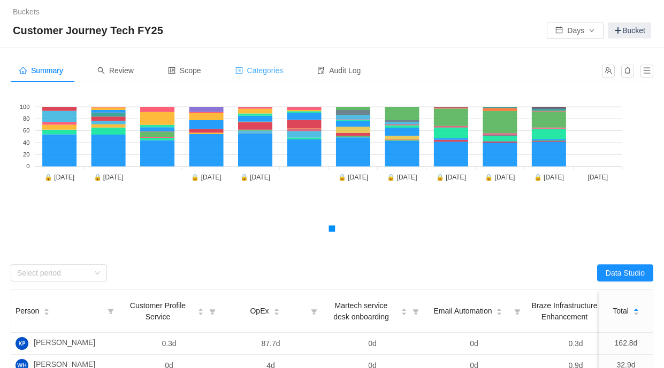
click at [281, 73] on span "Categories" at bounding box center [259, 70] width 48 height 9
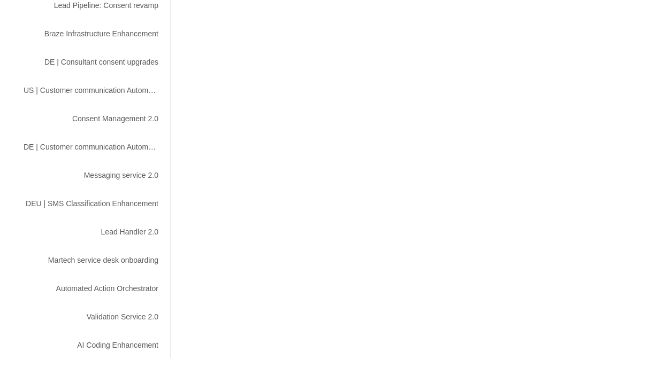
scroll to position [600, 0]
drag, startPoint x: 163, startPoint y: 346, endPoint x: 70, endPoint y: 348, distance: 92.6
click at [70, 348] on div "AI Coding Enhancement" at bounding box center [91, 345] width 160 height 20
copy div "AI Coding Enhancement"
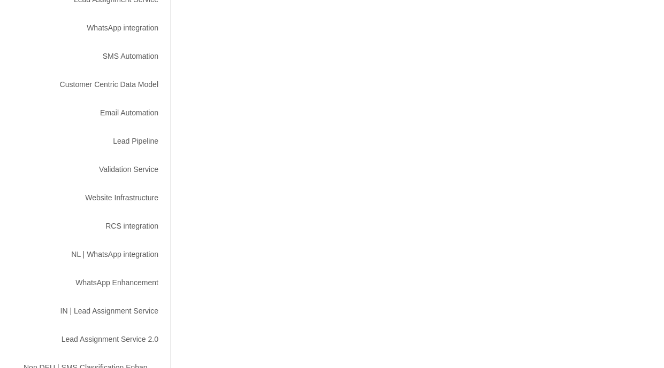
scroll to position [0, 0]
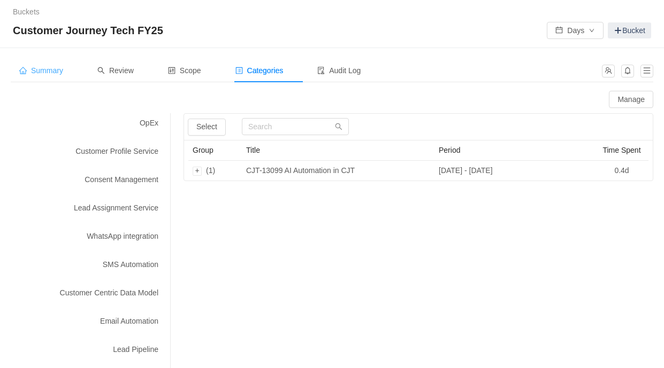
click at [47, 70] on span "Summary" at bounding box center [41, 70] width 44 height 9
